Goal: Transaction & Acquisition: Book appointment/travel/reservation

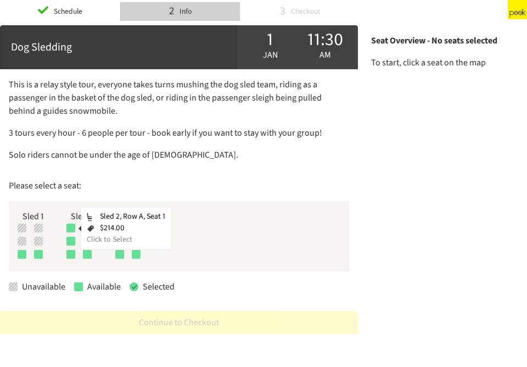
click at [71, 228] on div at bounding box center [70, 227] width 9 height 9
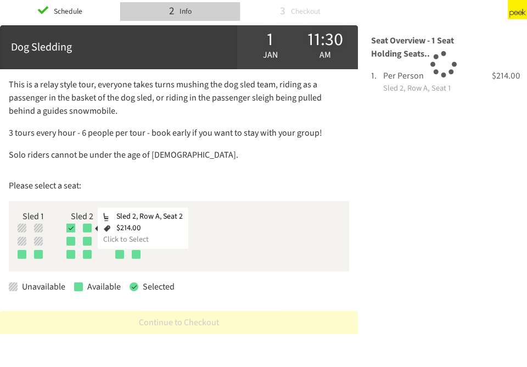
click at [85, 230] on div at bounding box center [87, 227] width 9 height 9
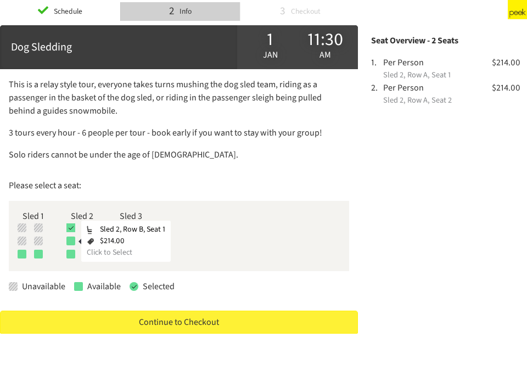
drag, startPoint x: 71, startPoint y: 241, endPoint x: 80, endPoint y: 244, distance: 9.7
click at [71, 242] on div at bounding box center [70, 241] width 9 height 9
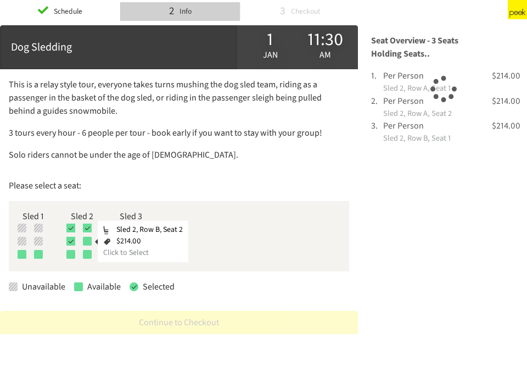
click at [90, 243] on div at bounding box center [87, 241] width 9 height 9
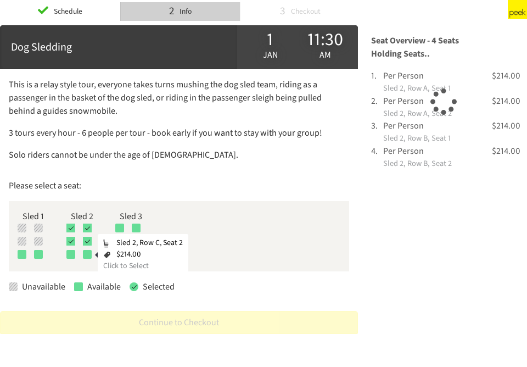
click at [87, 253] on div at bounding box center [87, 254] width 9 height 9
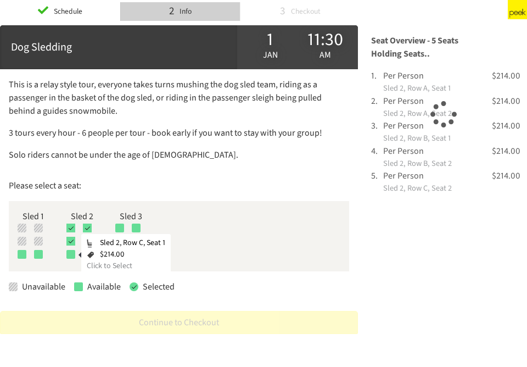
drag, startPoint x: 71, startPoint y: 255, endPoint x: 112, endPoint y: 241, distance: 43.1
click at [72, 255] on div at bounding box center [70, 254] width 9 height 9
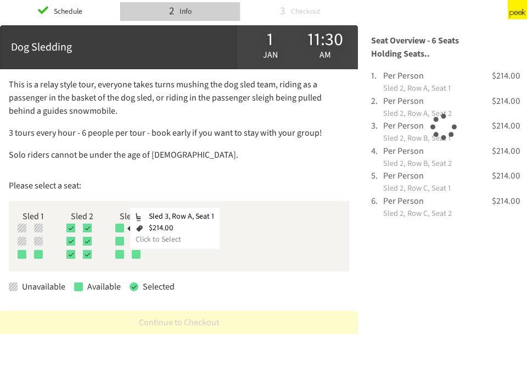
click at [118, 230] on div at bounding box center [119, 227] width 9 height 9
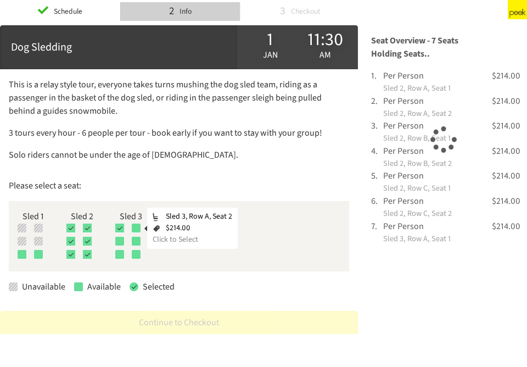
click at [135, 230] on div at bounding box center [136, 227] width 9 height 9
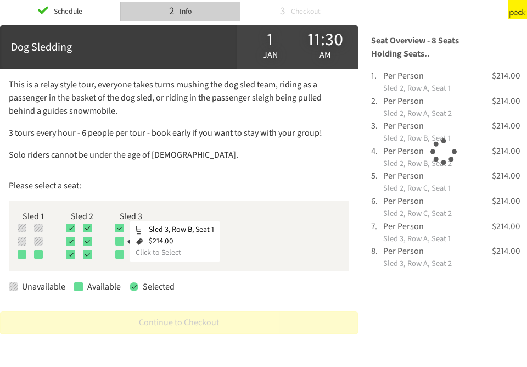
click at [116, 243] on div at bounding box center [119, 241] width 9 height 9
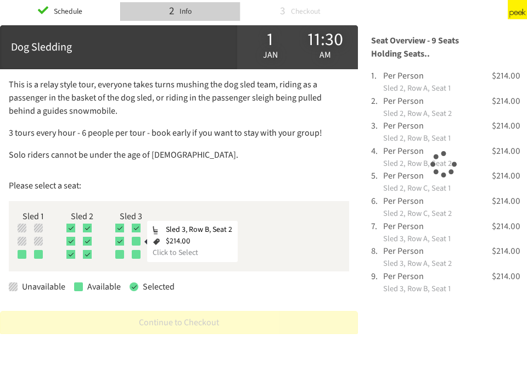
drag, startPoint x: 137, startPoint y: 242, endPoint x: 124, endPoint y: 247, distance: 13.6
click at [136, 242] on div at bounding box center [136, 241] width 9 height 9
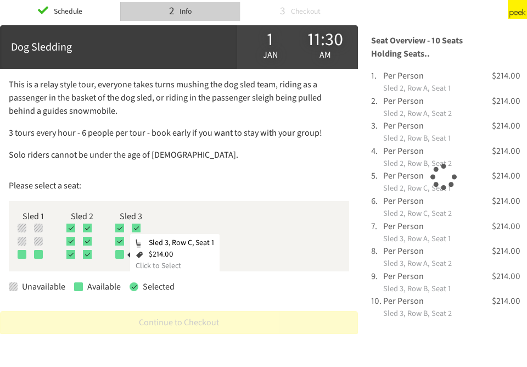
click at [120, 255] on div at bounding box center [119, 254] width 9 height 9
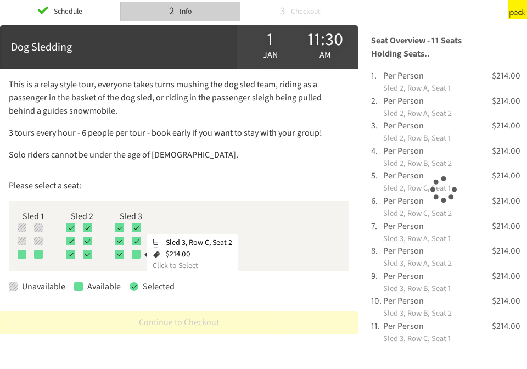
click at [137, 255] on div at bounding box center [136, 254] width 9 height 9
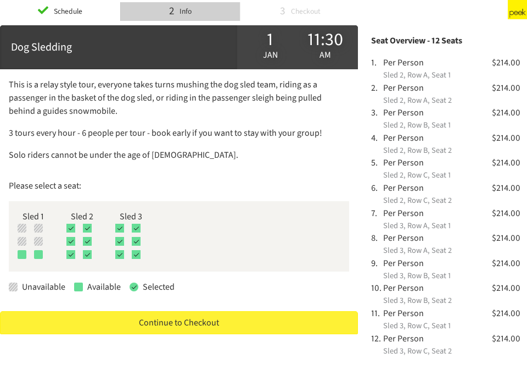
click at [194, 327] on link "Continue to Checkout" at bounding box center [179, 322] width 358 height 23
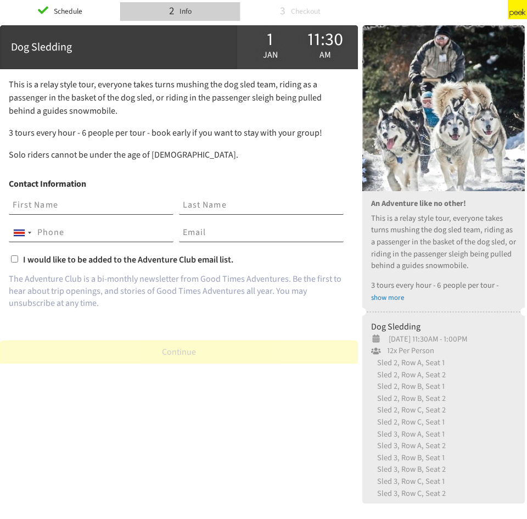
click at [72, 205] on input "text" at bounding box center [91, 205] width 165 height 19
type input "[PERSON_NAME]"
type input "Llobet"
type input "89172492"
type input "[EMAIL_ADDRESS][DOMAIN_NAME]"
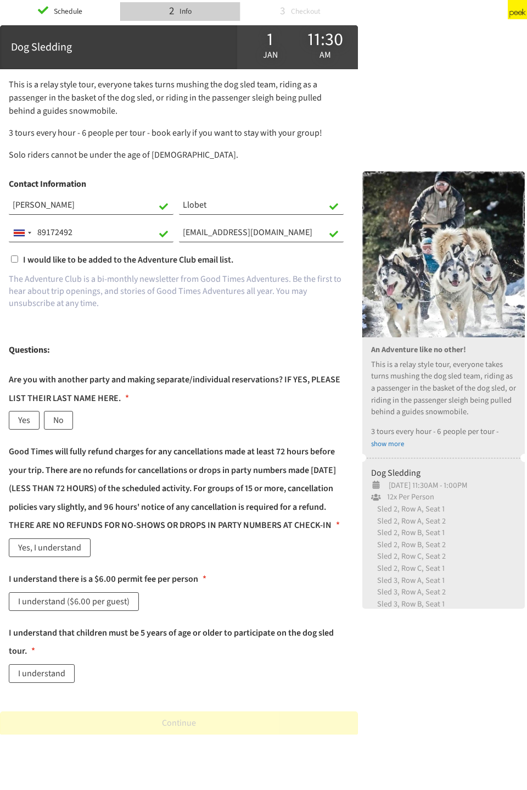
click at [27, 423] on label "Yes" at bounding box center [24, 420] width 31 height 19
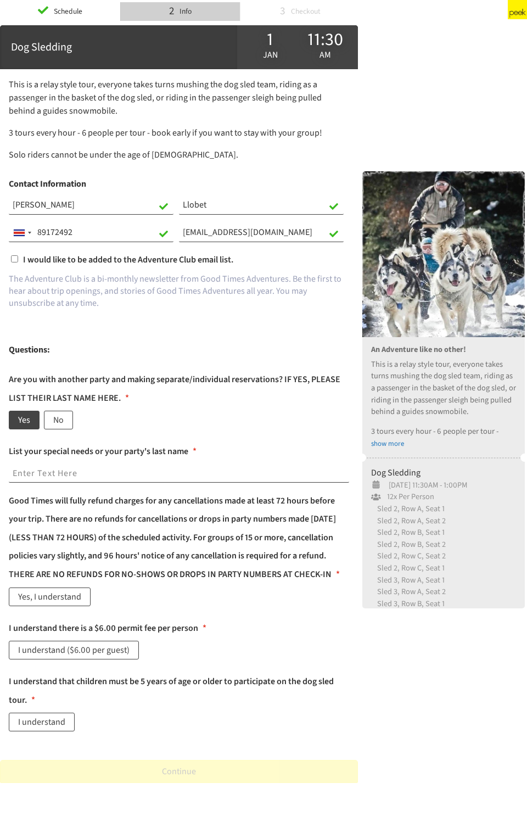
drag, startPoint x: 23, startPoint y: 473, endPoint x: 32, endPoint y: 467, distance: 11.6
click at [23, 473] on input "text" at bounding box center [179, 474] width 340 height 19
type input "2"
type input "3"
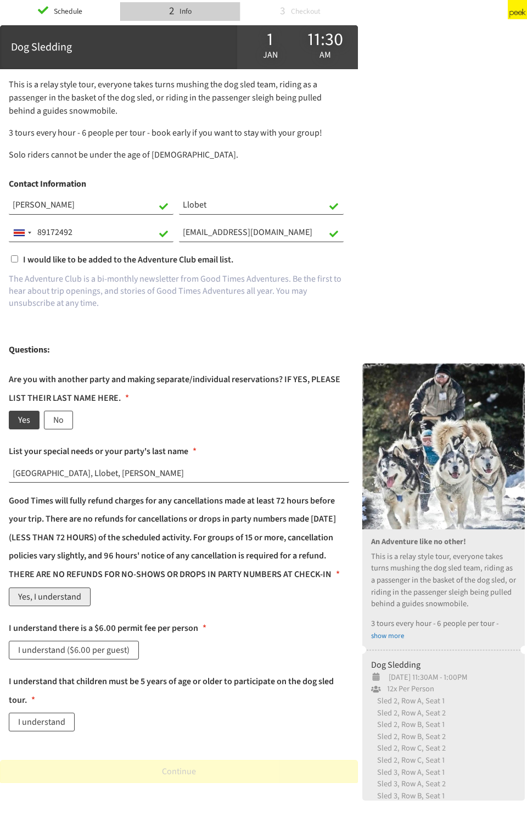
type input "[GEOGRAPHIC_DATA], Llobet, [PERSON_NAME]"
click at [61, 606] on label "Yes, I understand" at bounding box center [50, 597] width 82 height 19
click at [71, 659] on label "I understand ($6.00 per guest)" at bounding box center [74, 650] width 130 height 19
click at [32, 731] on label "I understand" at bounding box center [42, 722] width 66 height 19
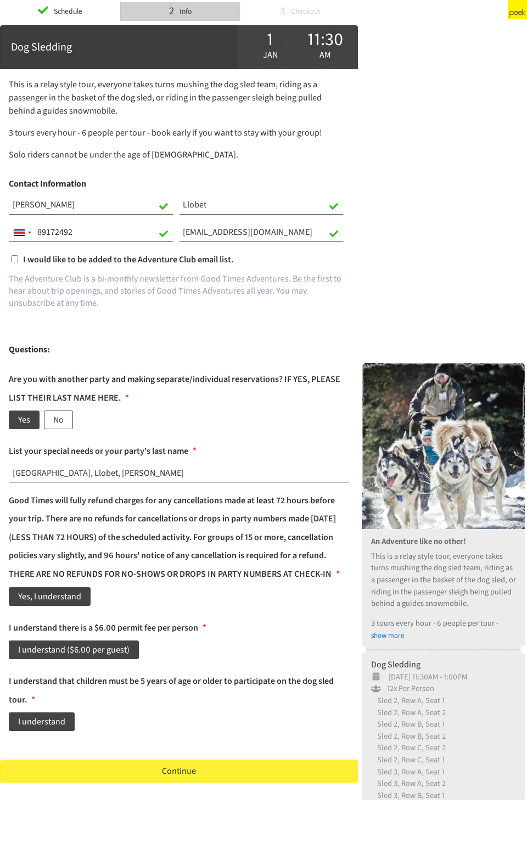
click at [189, 783] on link "Continue" at bounding box center [179, 771] width 358 height 23
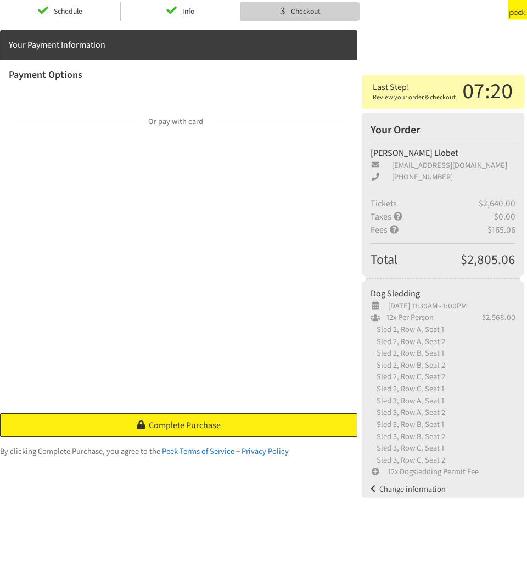
click at [172, 426] on span "Complete Purchase" at bounding box center [185, 426] width 72 height 12
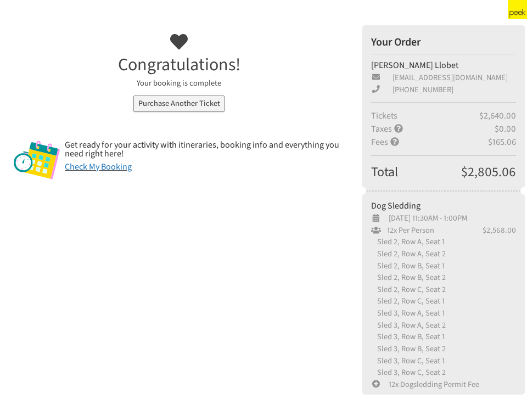
click at [413, 46] on div "Your Order" at bounding box center [443, 42] width 145 height 16
